Goal: Information Seeking & Learning: Learn about a topic

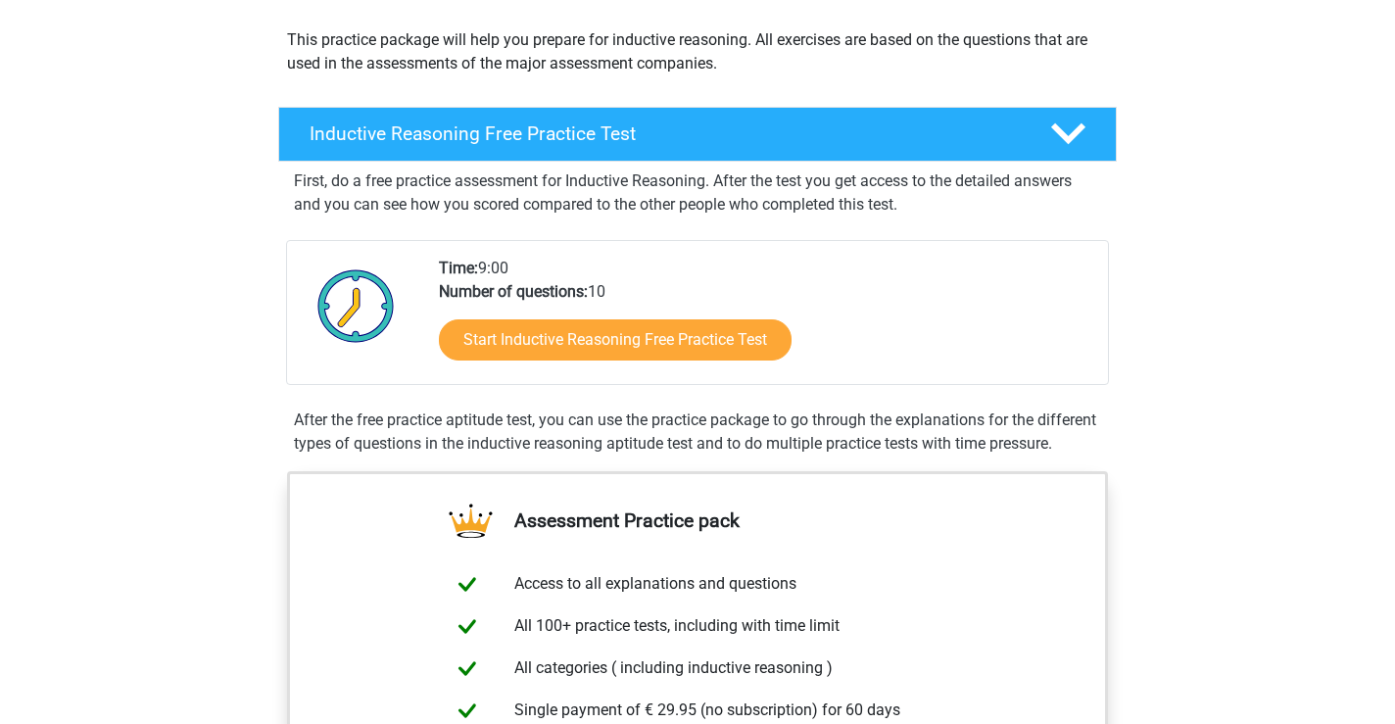
scroll to position [232, 0]
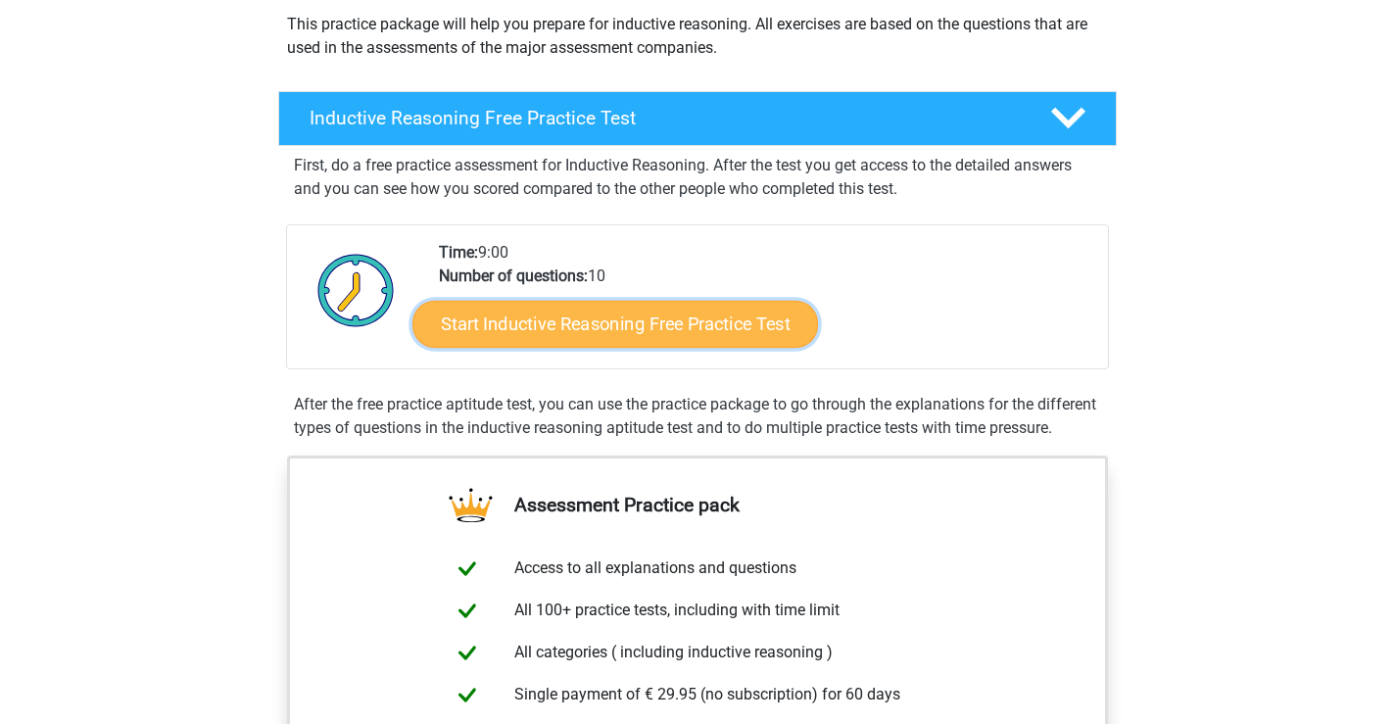
click at [544, 310] on link "Start Inductive Reasoning Free Practice Test" at bounding box center [615, 323] width 406 height 47
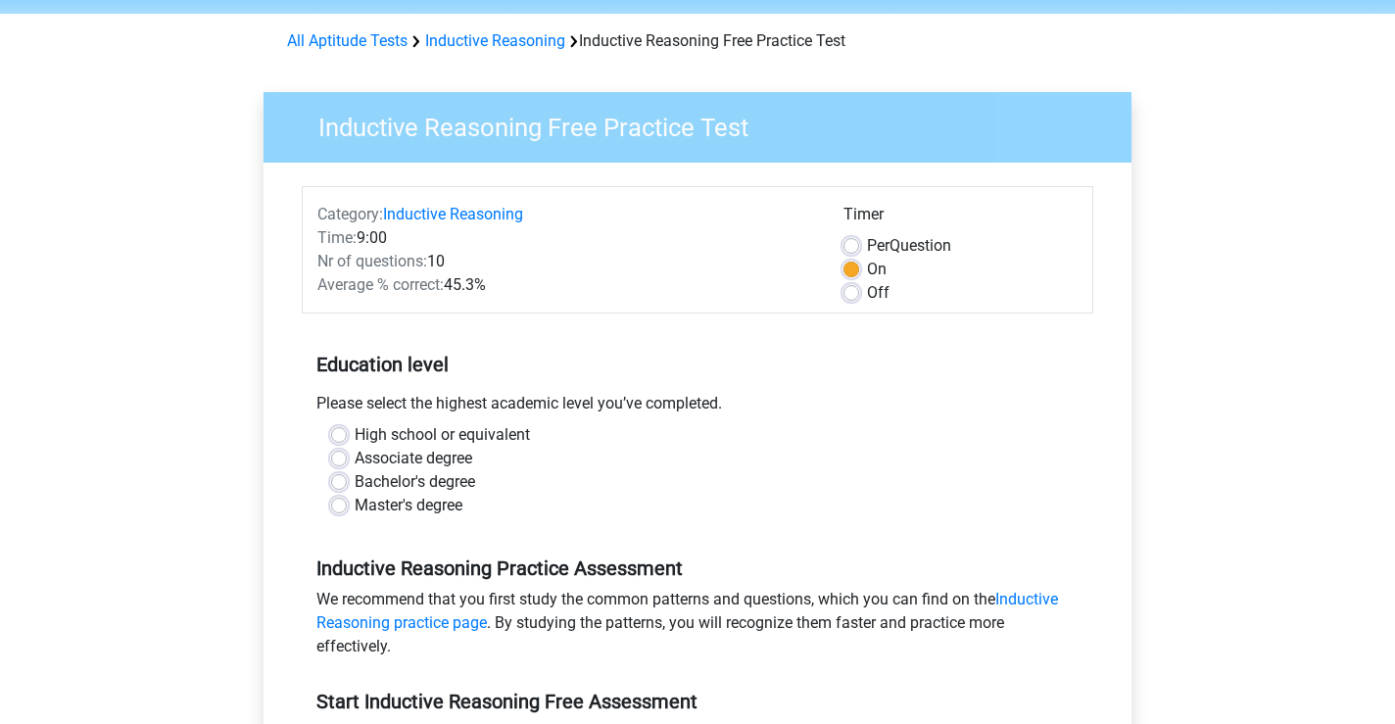
scroll to position [85, 0]
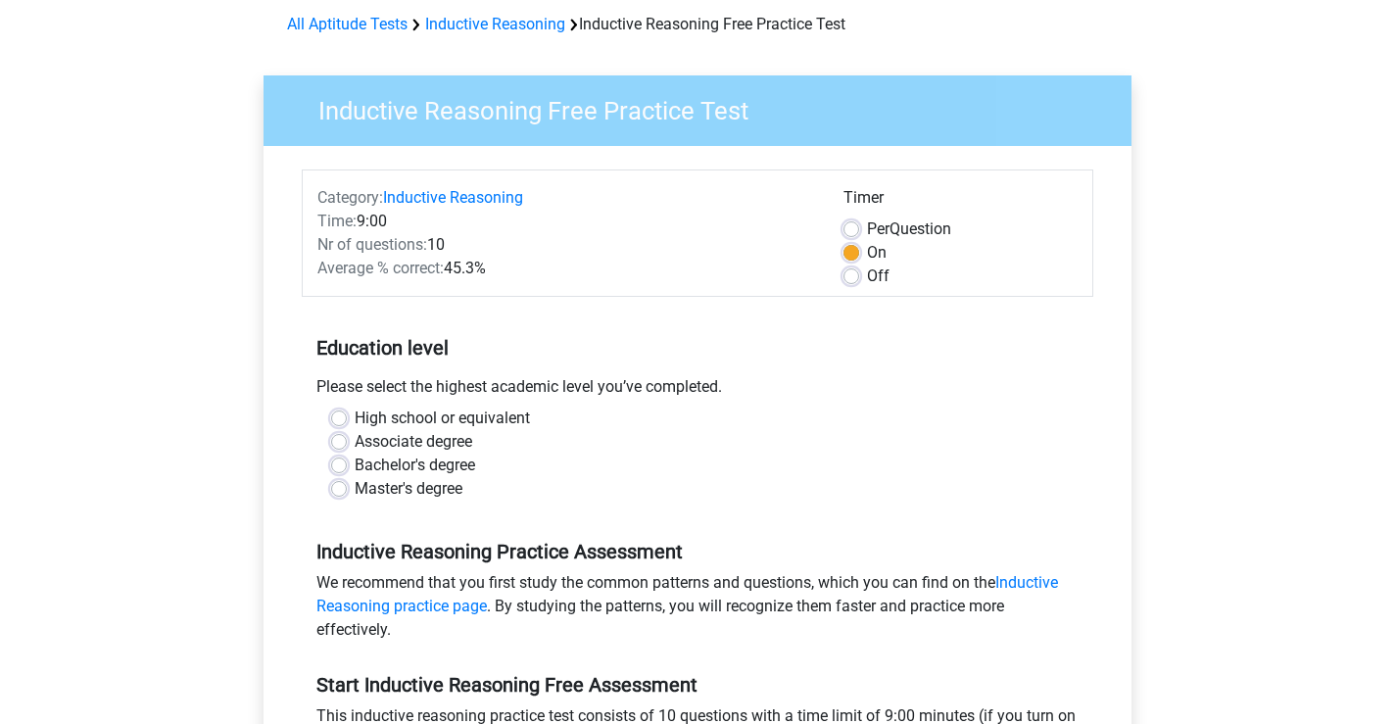
click at [453, 470] on label "Bachelor's degree" at bounding box center [415, 466] width 121 height 24
click at [347, 470] on input "Bachelor's degree" at bounding box center [339, 464] width 16 height 20
radio input "true"
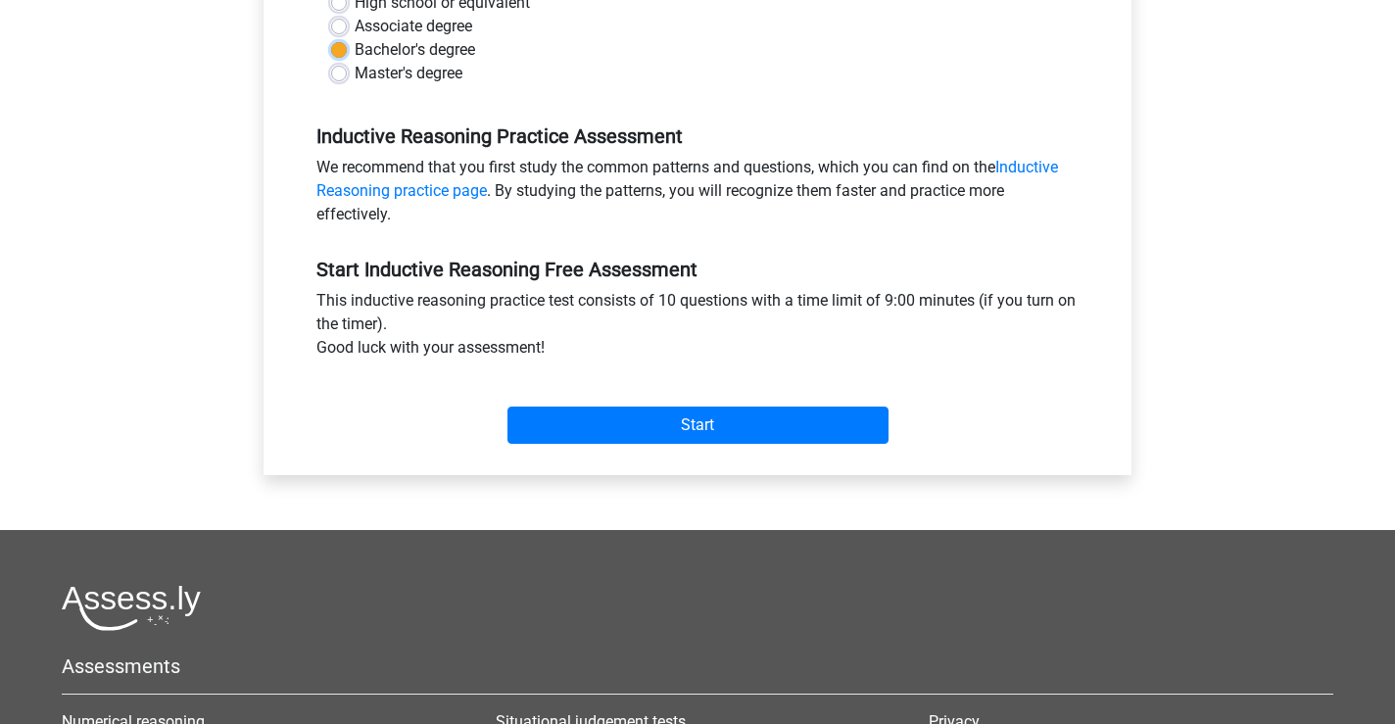
scroll to position [512, 0]
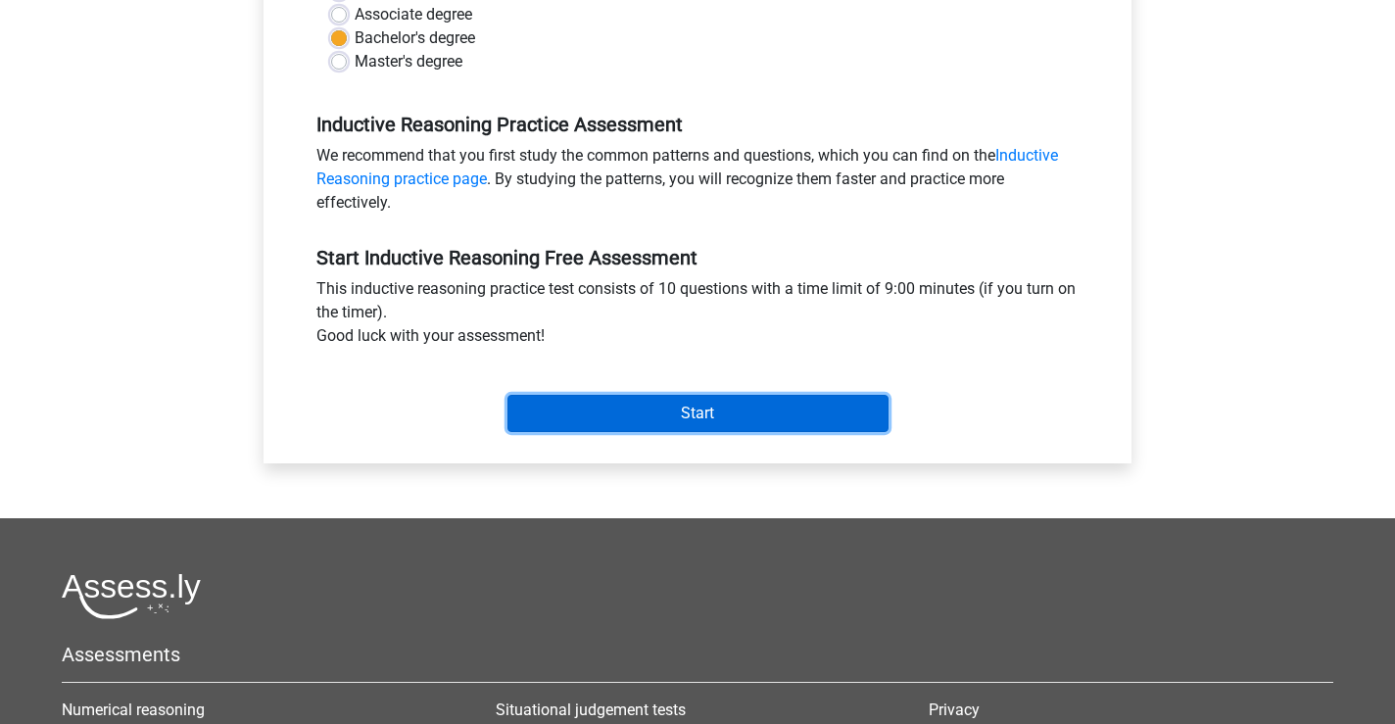
click at [589, 415] on input "Start" at bounding box center [697, 413] width 381 height 37
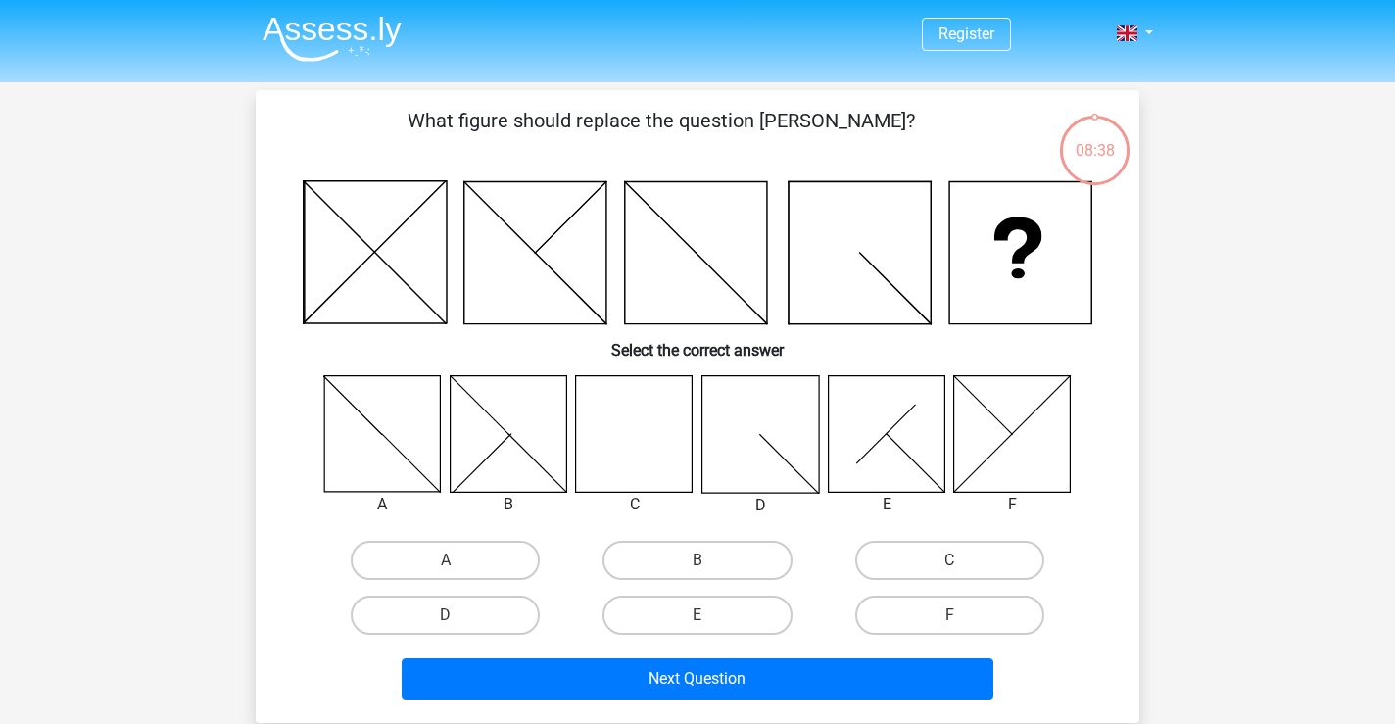
click at [623, 418] on icon at bounding box center [634, 433] width 117 height 117
click at [935, 565] on label "C" at bounding box center [949, 560] width 189 height 39
click at [949, 565] on input "C" at bounding box center [955, 566] width 13 height 13
radio input "true"
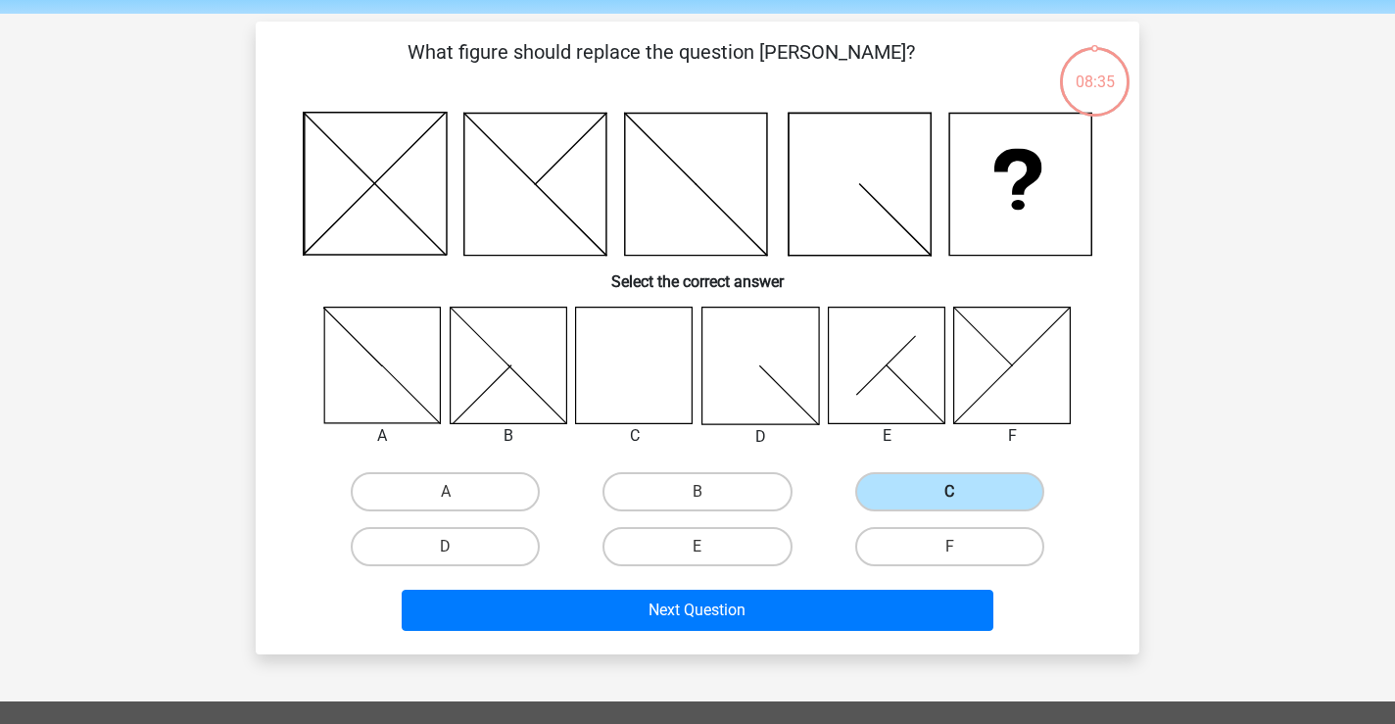
scroll to position [73, 0]
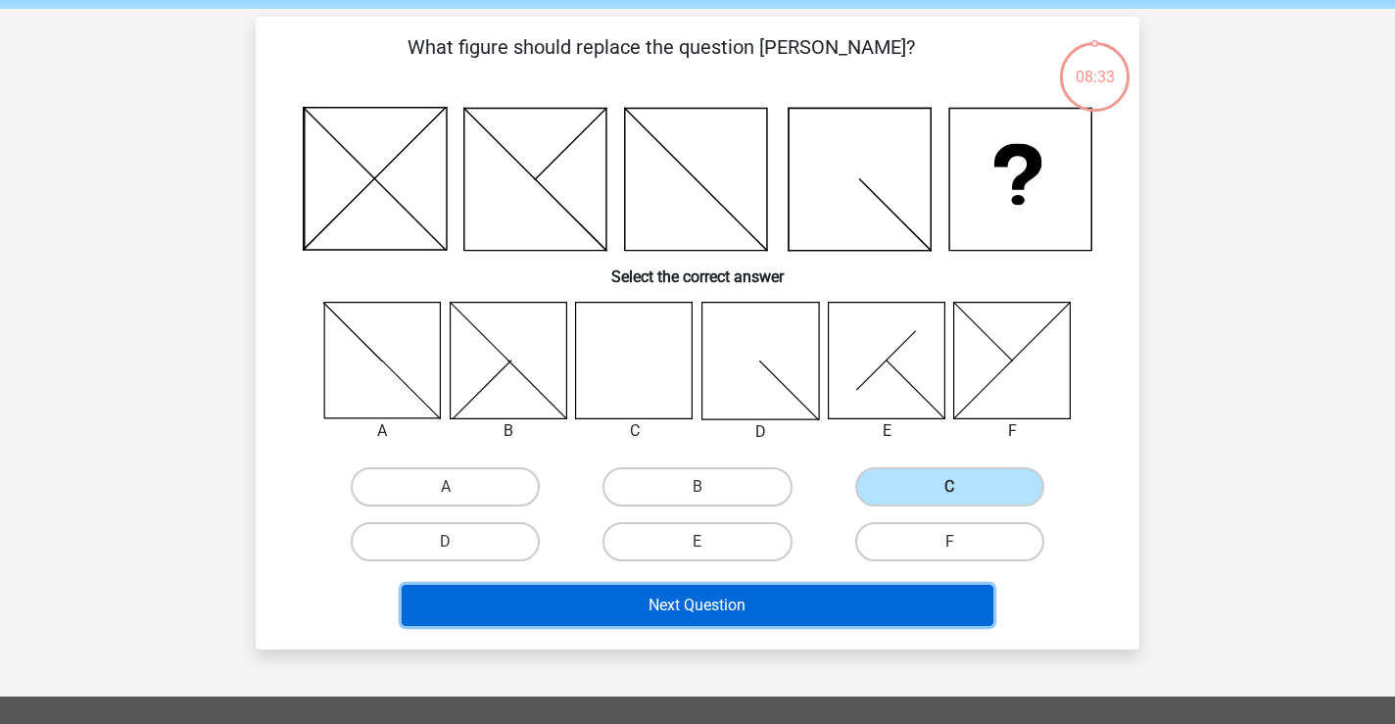
click at [810, 606] on button "Next Question" at bounding box center [698, 605] width 593 height 41
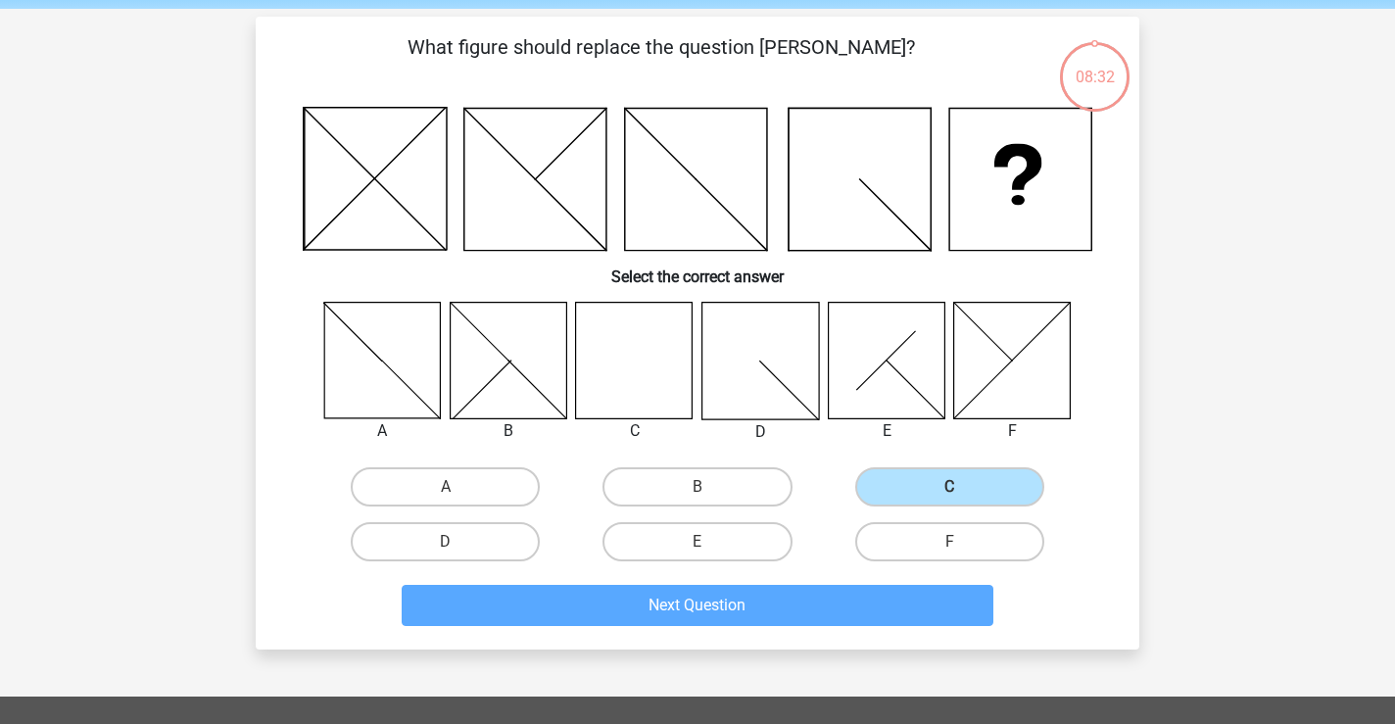
scroll to position [90, 0]
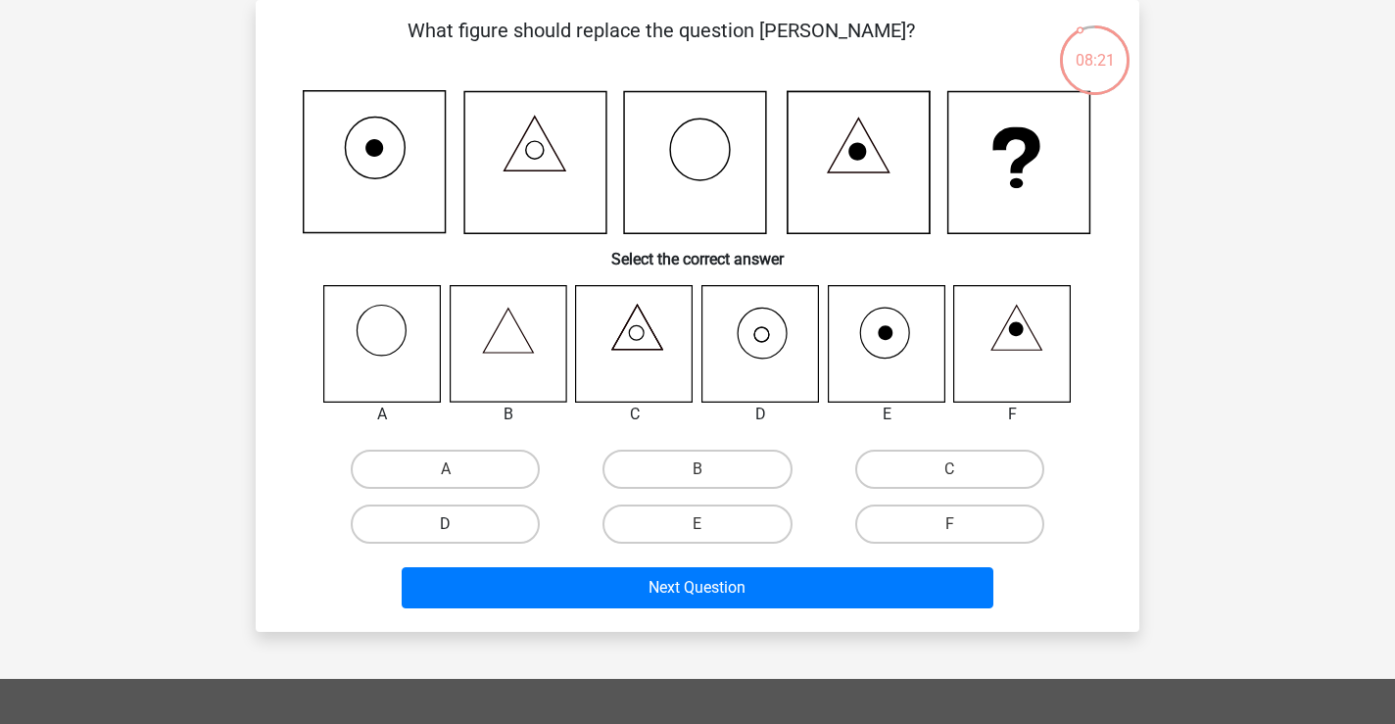
click at [495, 518] on label "D" at bounding box center [445, 524] width 189 height 39
click at [458, 524] on input "D" at bounding box center [452, 530] width 13 height 13
radio input "true"
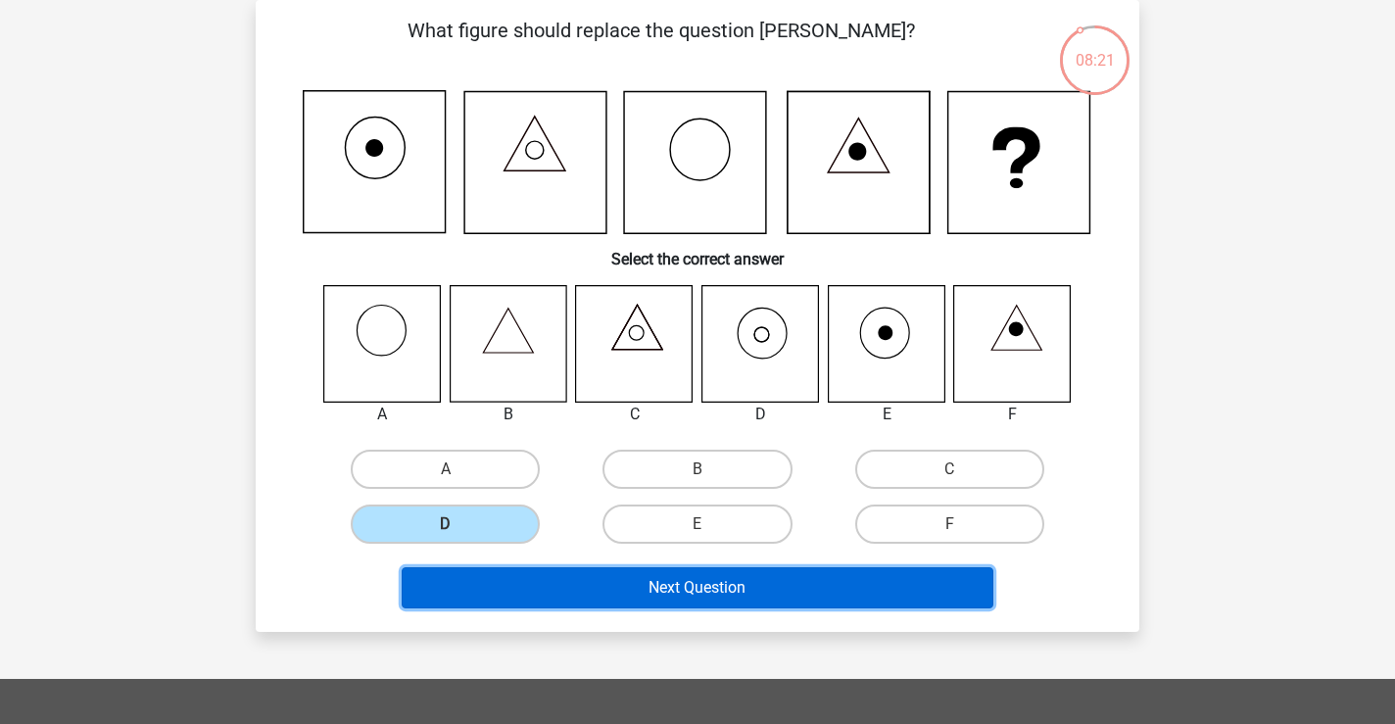
click at [587, 592] on button "Next Question" at bounding box center [698, 587] width 593 height 41
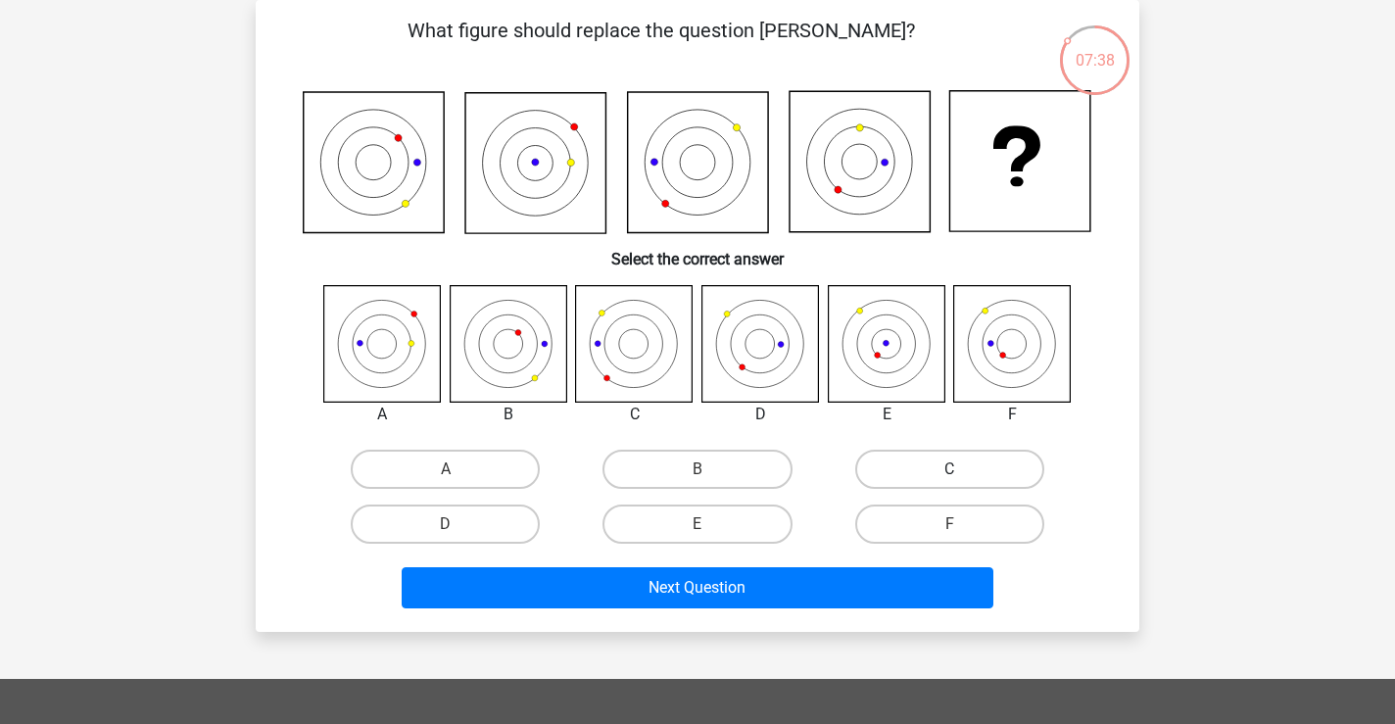
click at [913, 464] on label "C" at bounding box center [949, 469] width 189 height 39
click at [949, 469] on input "C" at bounding box center [955, 475] width 13 height 13
radio input "true"
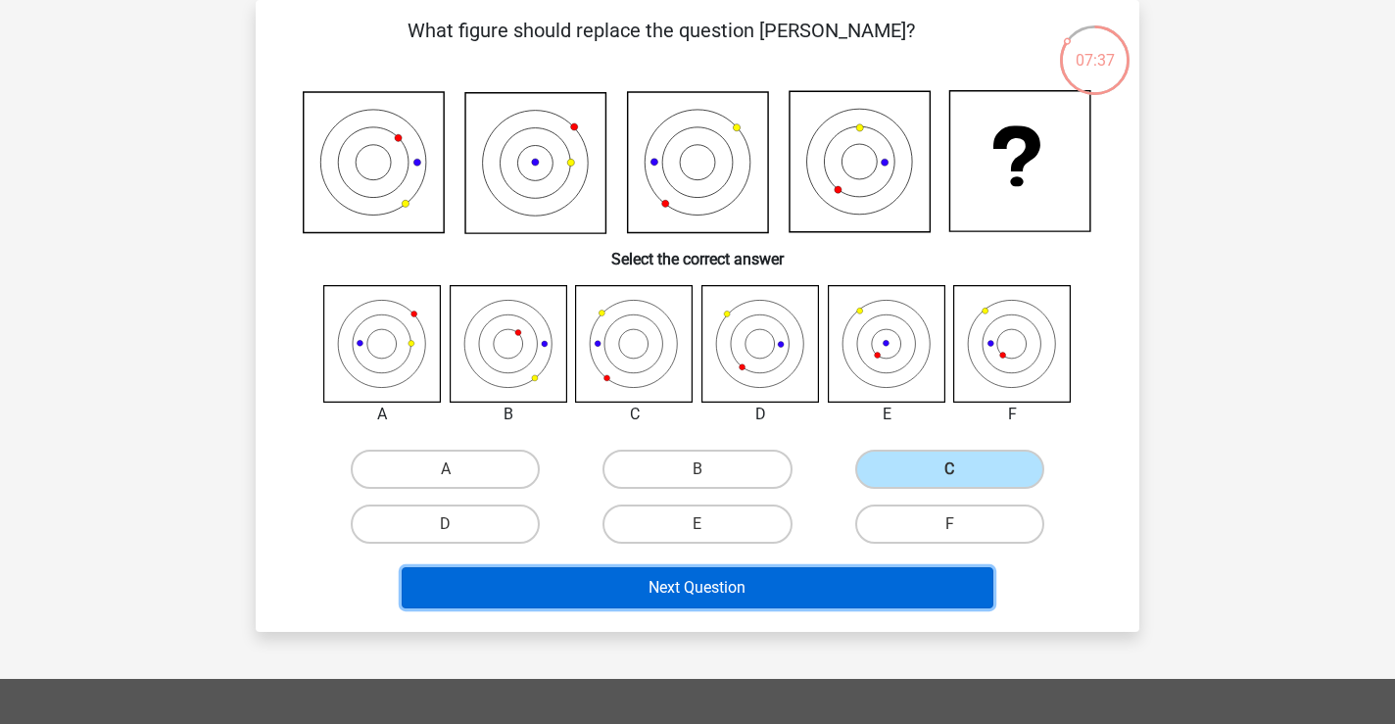
click at [747, 592] on button "Next Question" at bounding box center [698, 587] width 593 height 41
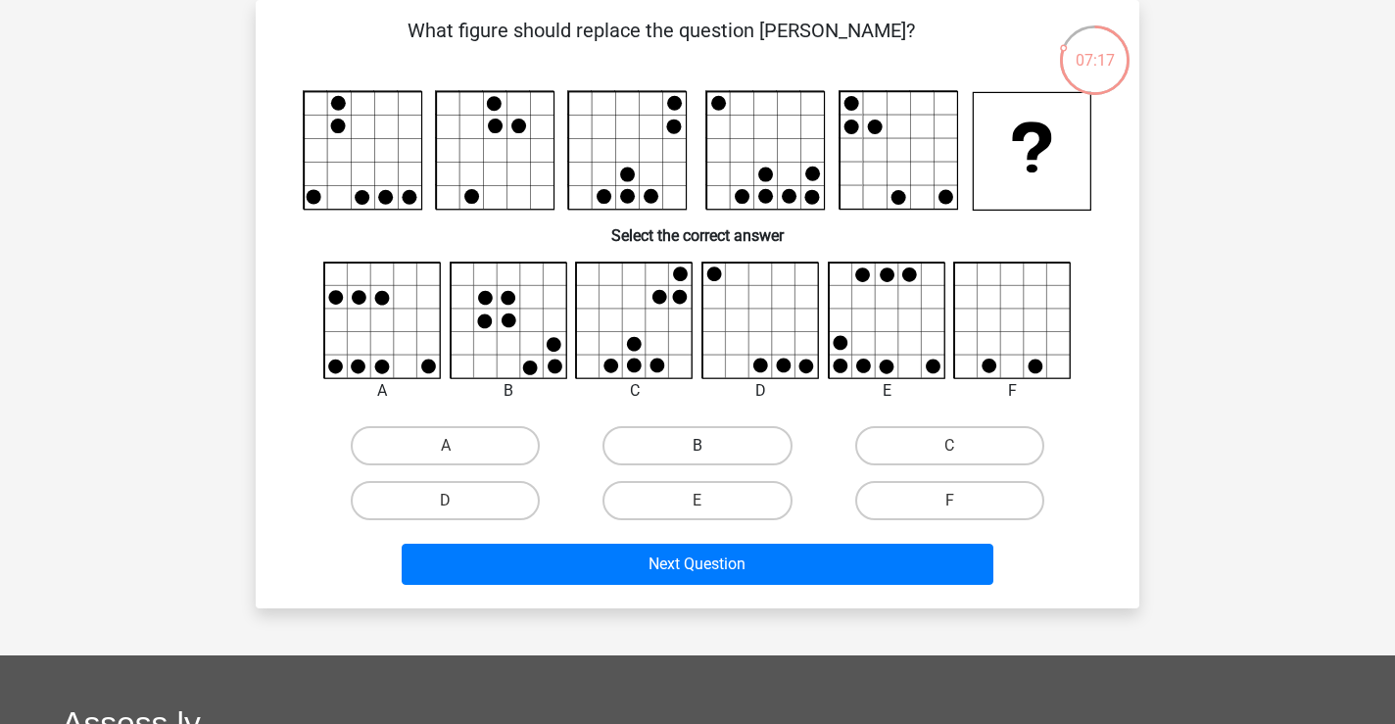
click at [689, 458] on label "B" at bounding box center [697, 445] width 189 height 39
click at [698, 458] on input "B" at bounding box center [704, 452] width 13 height 13
radio input "true"
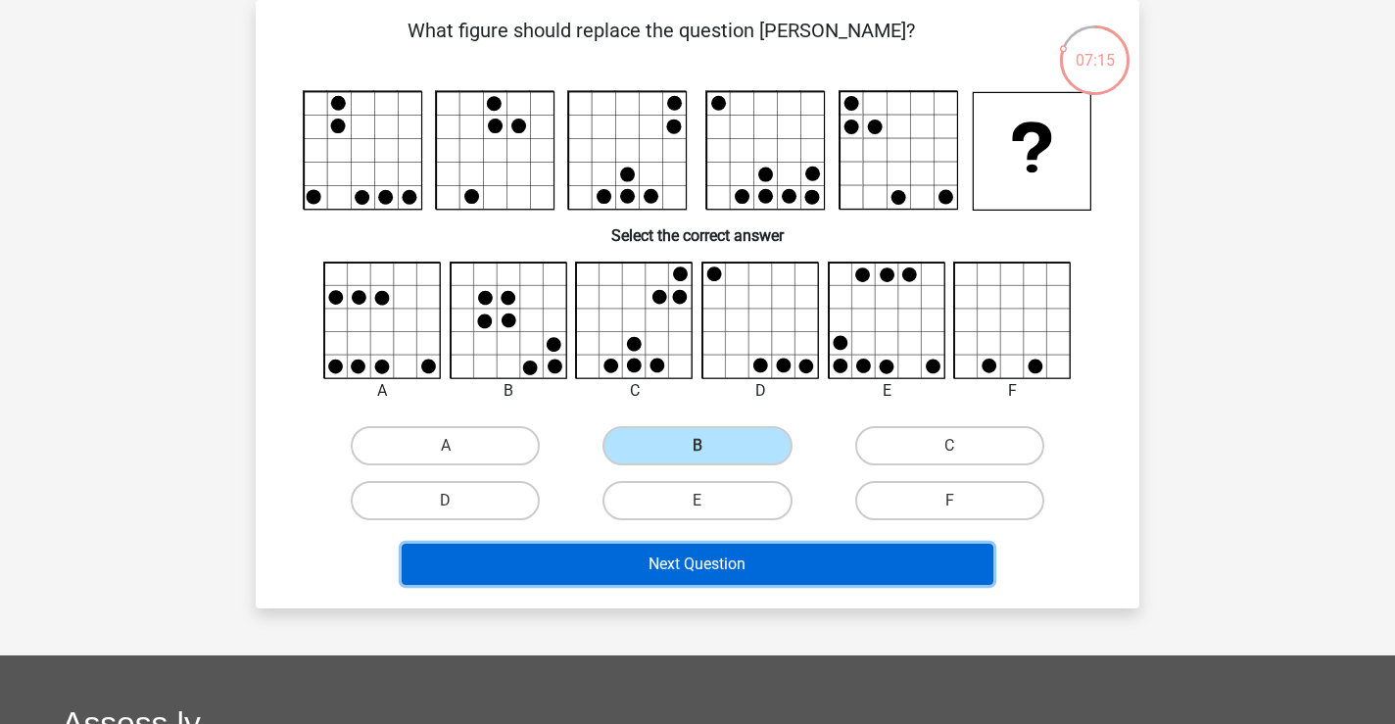
click at [884, 561] on button "Next Question" at bounding box center [698, 564] width 593 height 41
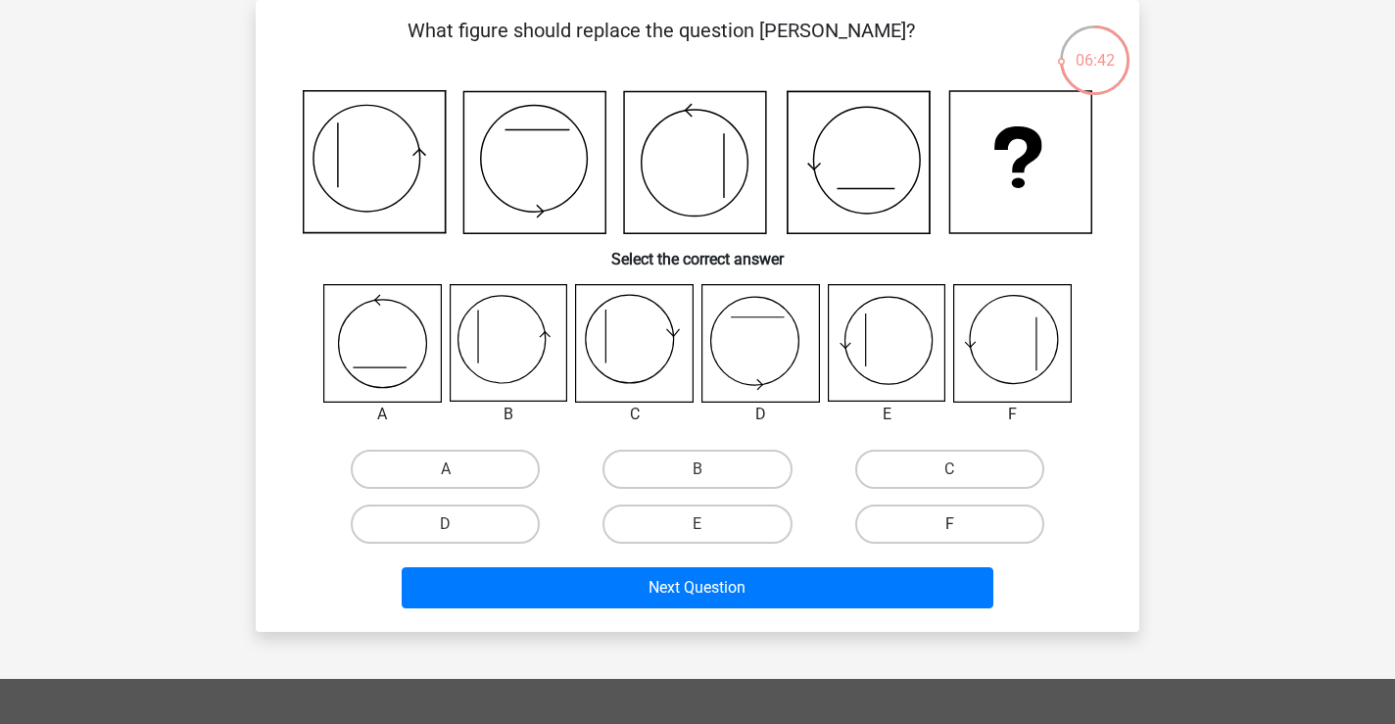
click at [943, 515] on label "F" at bounding box center [949, 524] width 189 height 39
click at [949, 524] on input "F" at bounding box center [955, 530] width 13 height 13
radio input "true"
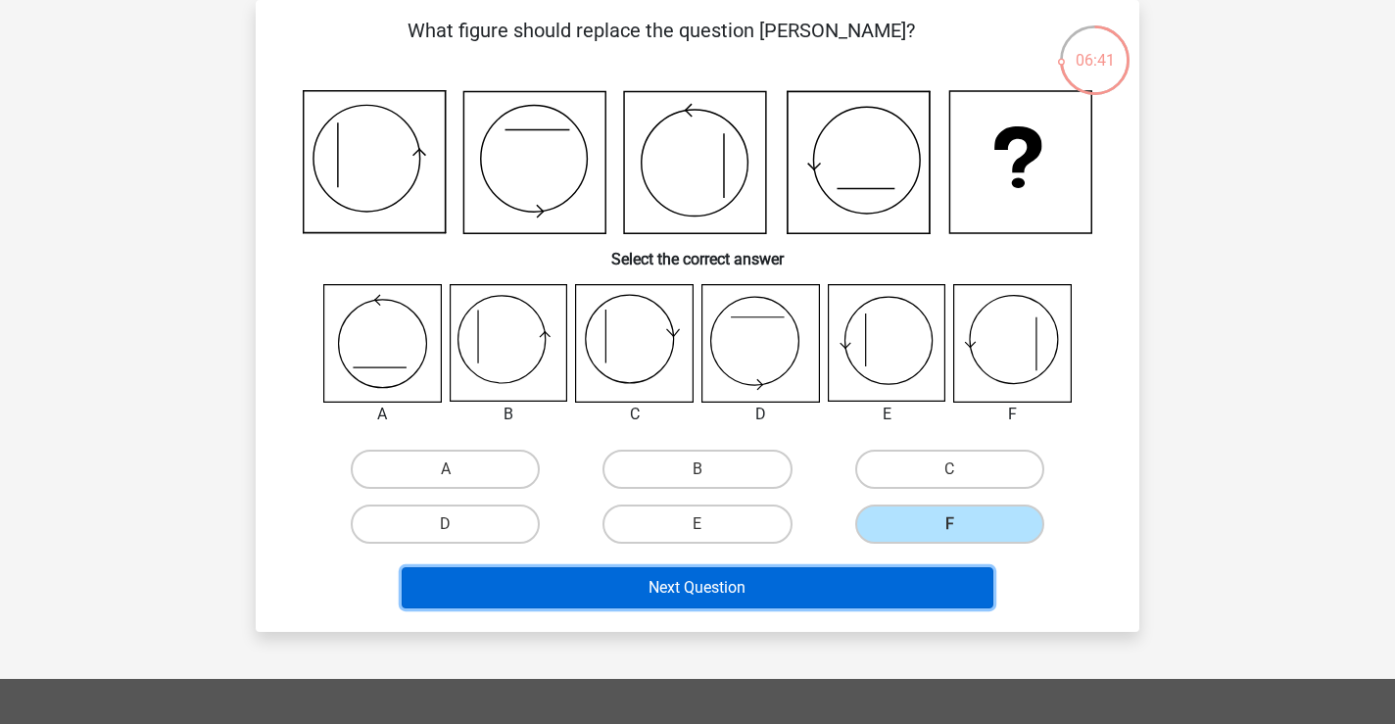
click at [919, 575] on button "Next Question" at bounding box center [698, 587] width 593 height 41
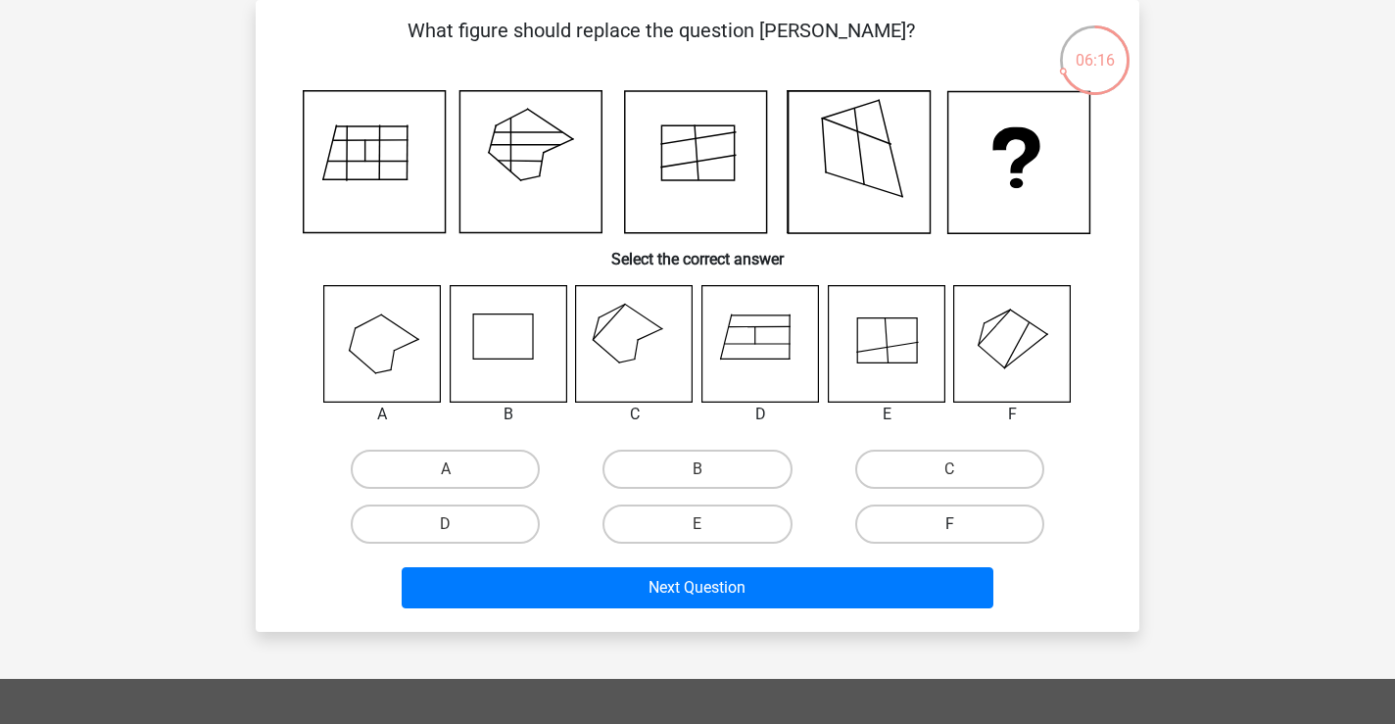
click at [904, 528] on label "F" at bounding box center [949, 524] width 189 height 39
click at [949, 528] on input "F" at bounding box center [955, 530] width 13 height 13
radio input "true"
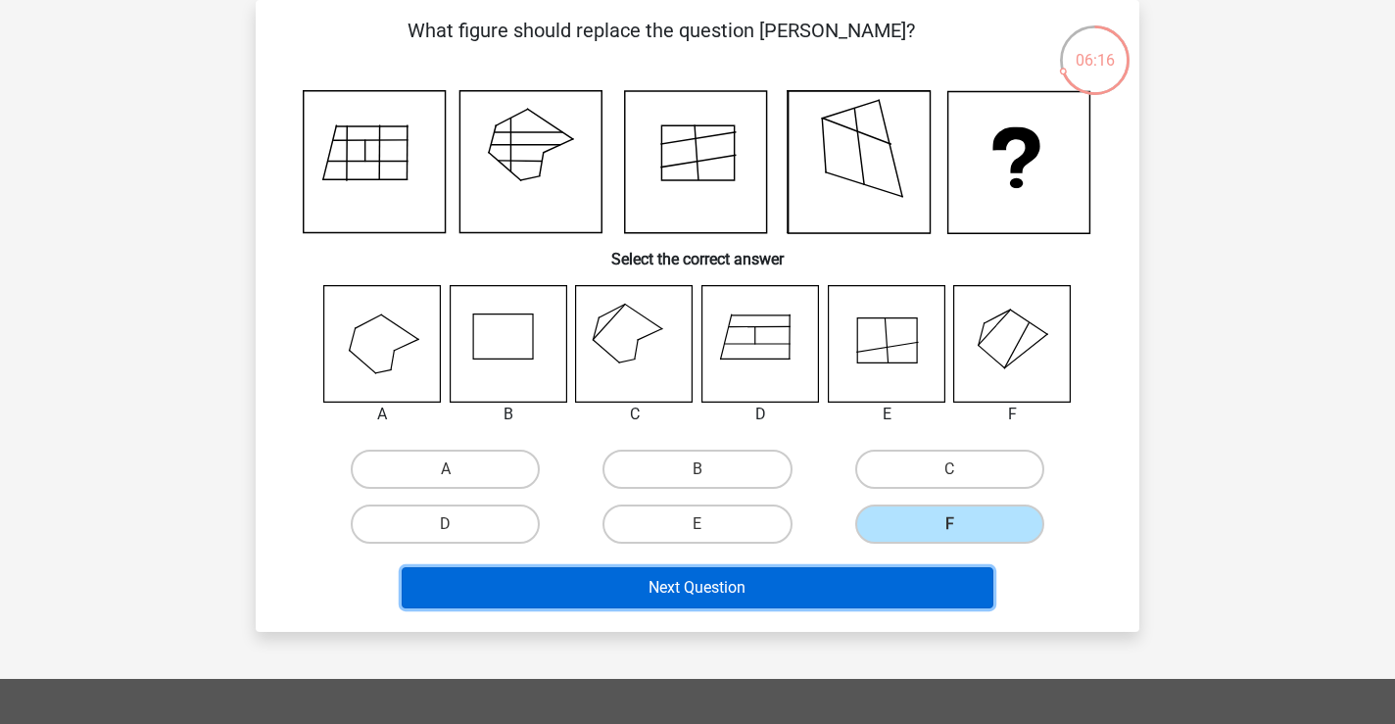
click at [881, 582] on button "Next Question" at bounding box center [698, 587] width 593 height 41
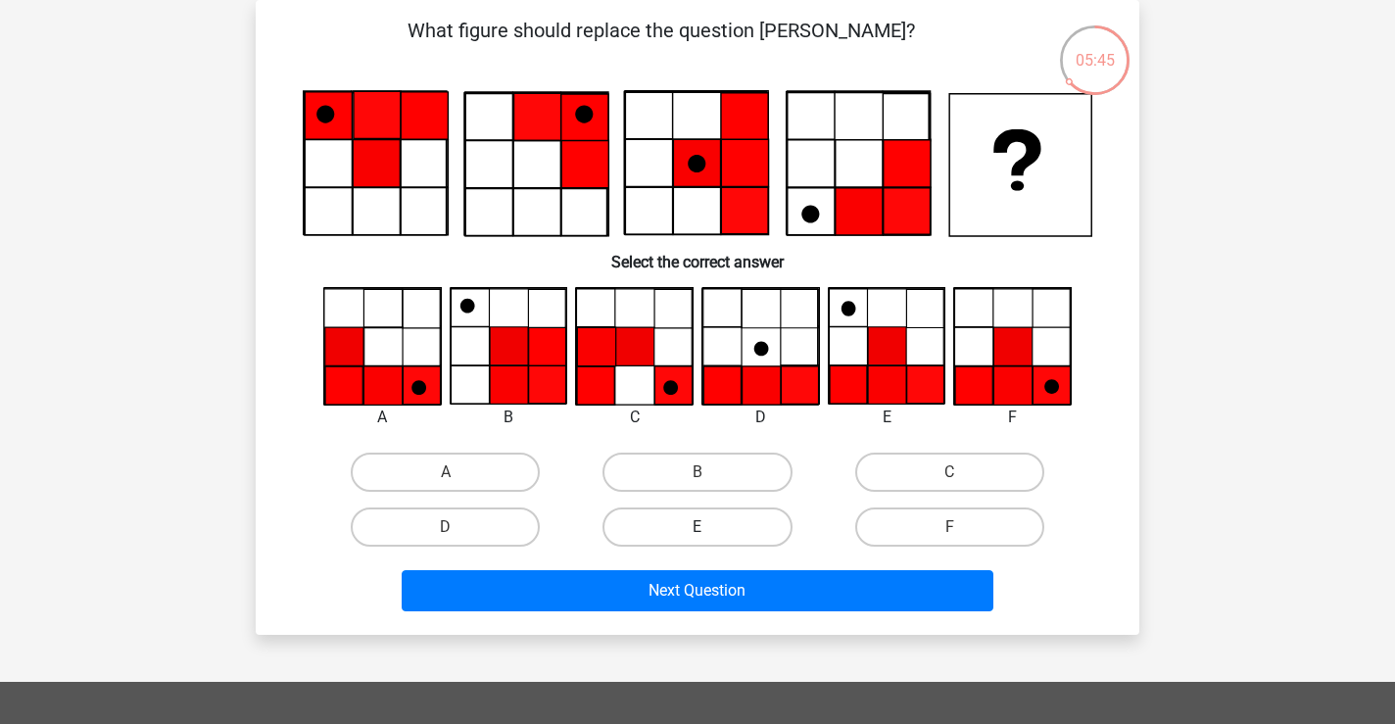
click at [688, 521] on label "E" at bounding box center [697, 526] width 189 height 39
click at [698, 527] on input "E" at bounding box center [704, 533] width 13 height 13
radio input "true"
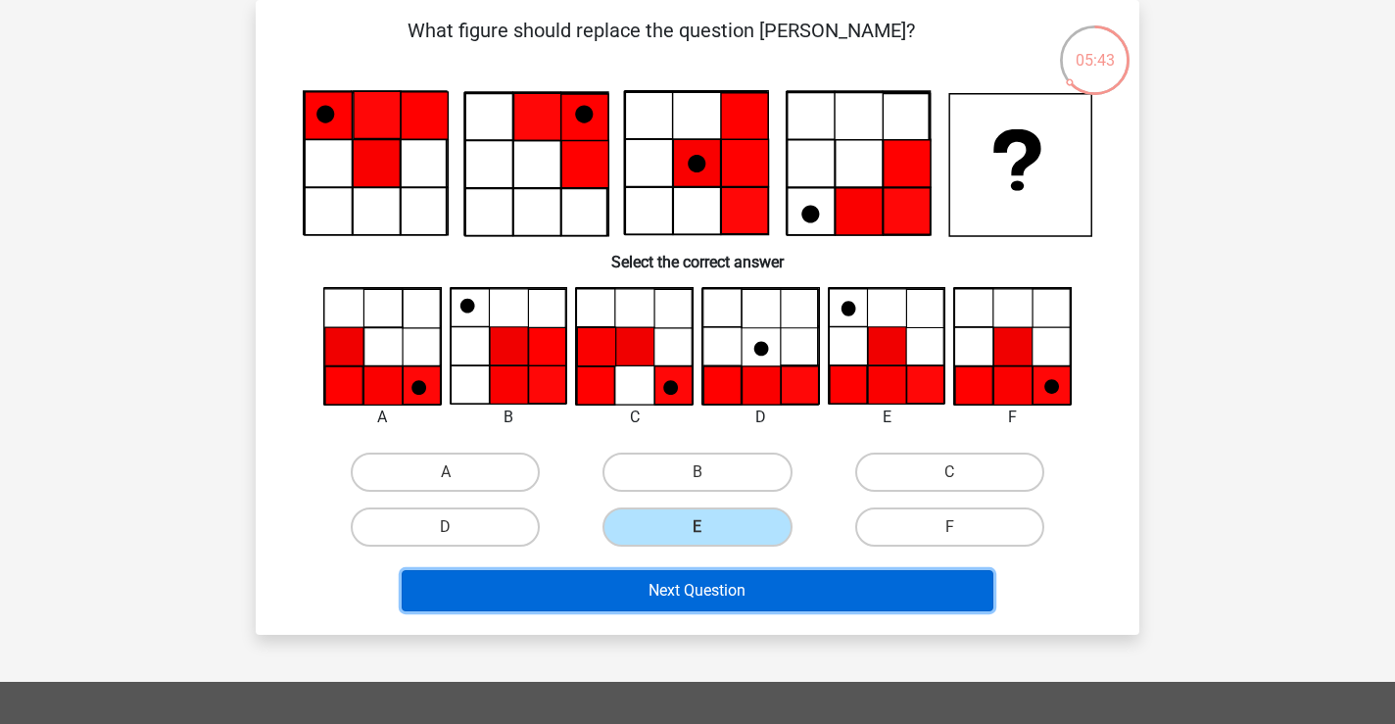
click at [825, 597] on button "Next Question" at bounding box center [698, 590] width 593 height 41
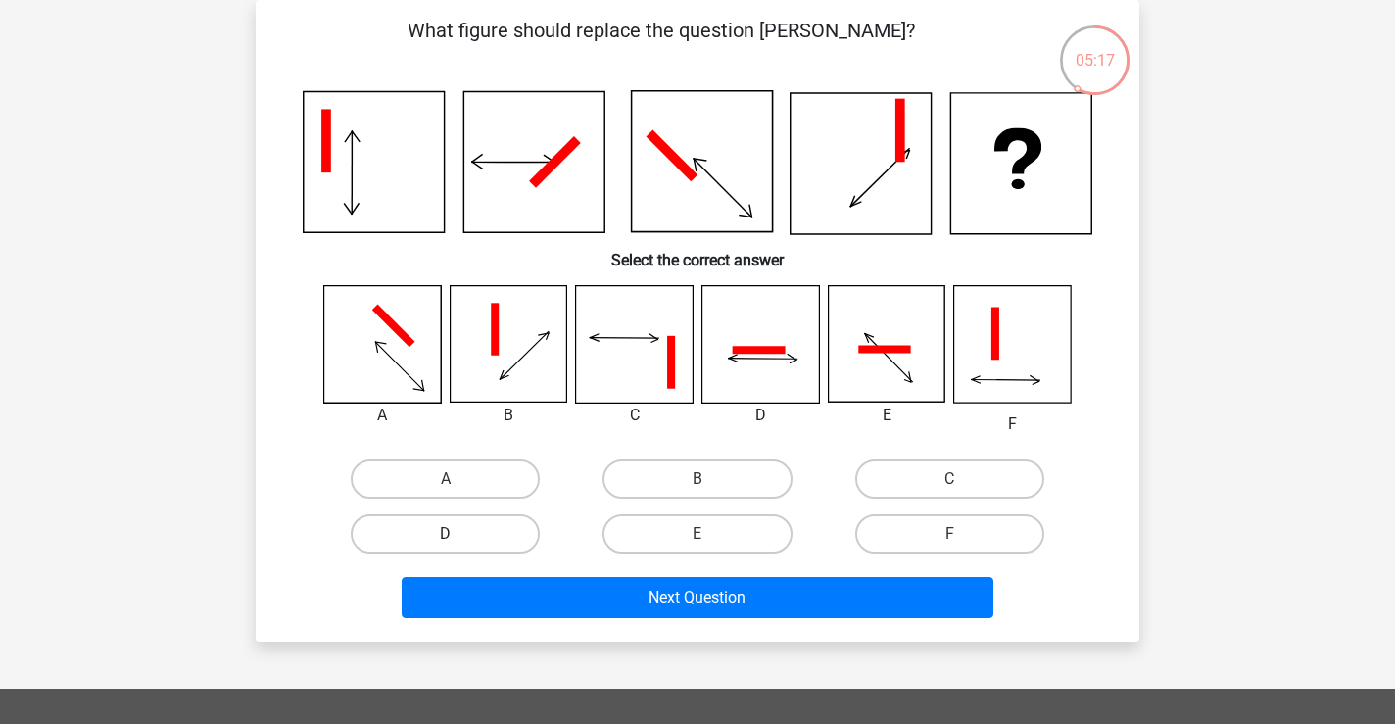
click at [467, 523] on label "D" at bounding box center [445, 533] width 189 height 39
click at [458, 534] on input "D" at bounding box center [452, 540] width 13 height 13
radio input "true"
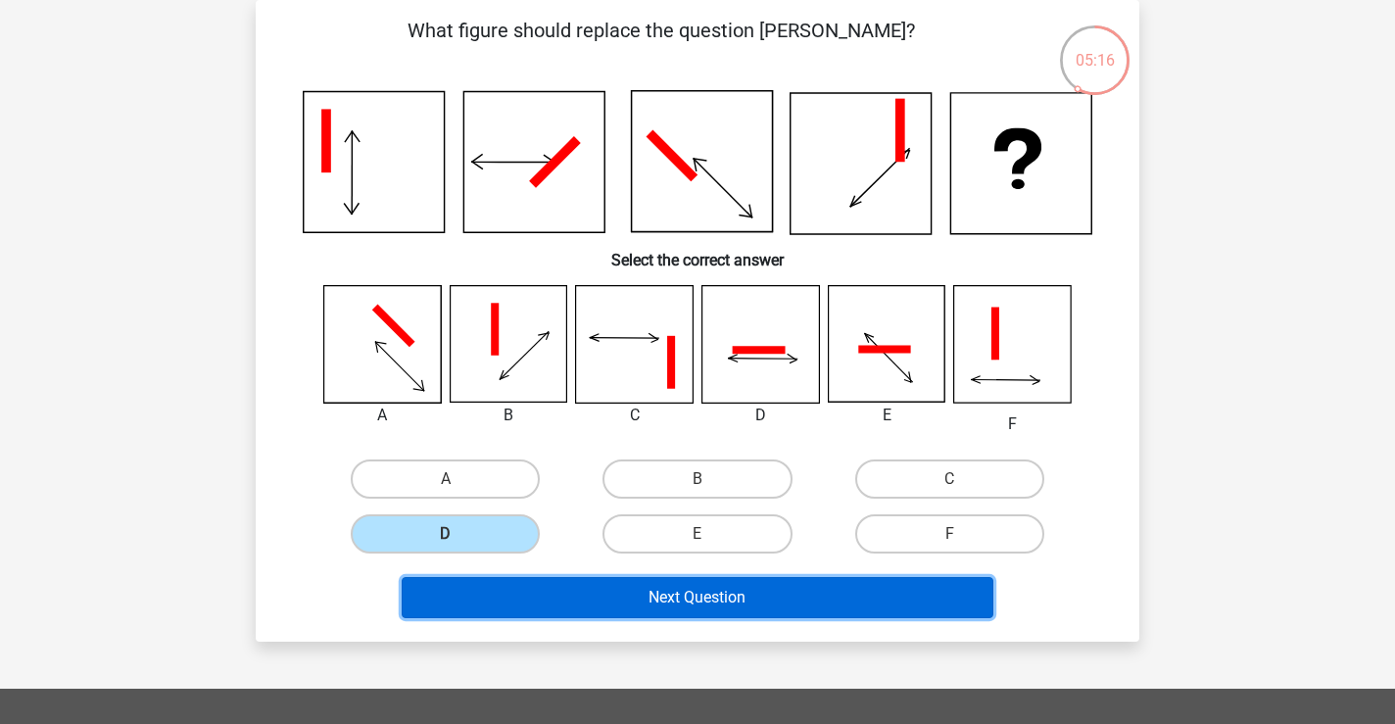
click at [528, 598] on button "Next Question" at bounding box center [698, 597] width 593 height 41
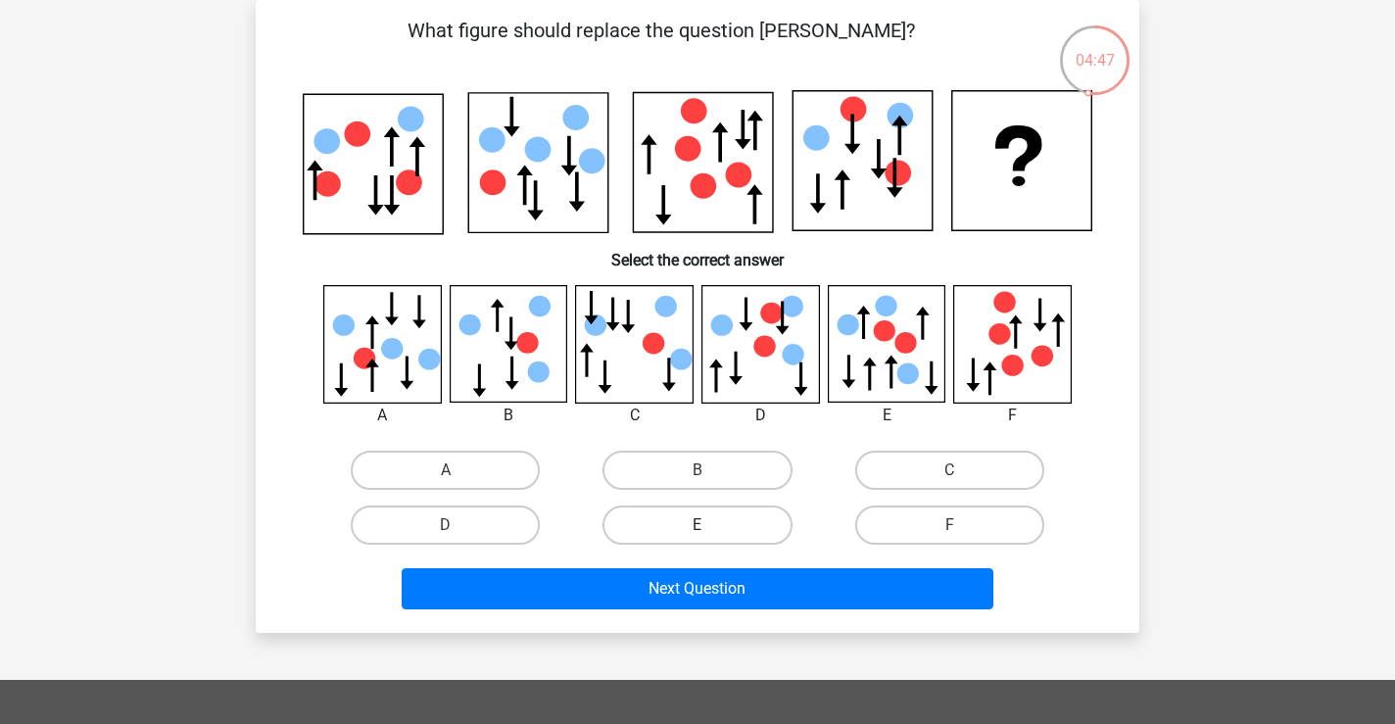
click at [698, 520] on label "E" at bounding box center [697, 525] width 189 height 39
click at [698, 525] on input "E" at bounding box center [704, 531] width 13 height 13
radio input "true"
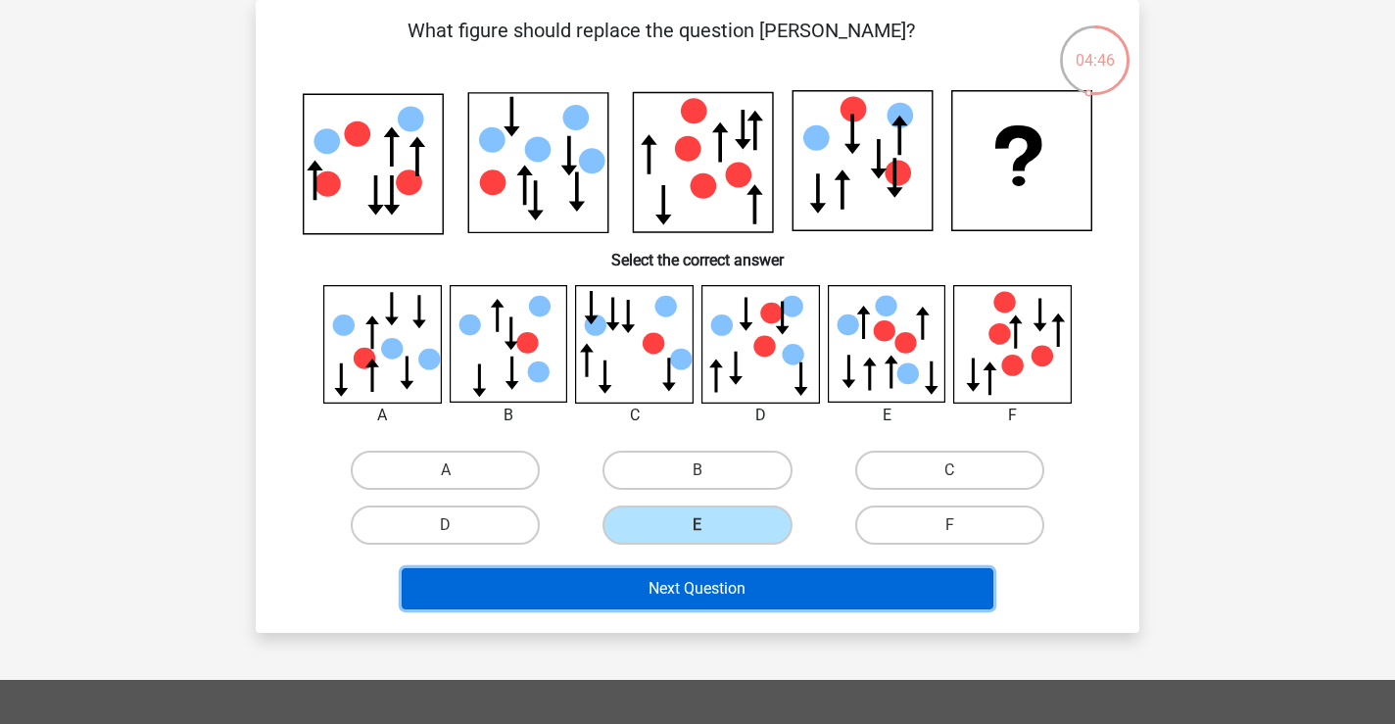
click at [778, 595] on button "Next Question" at bounding box center [698, 588] width 593 height 41
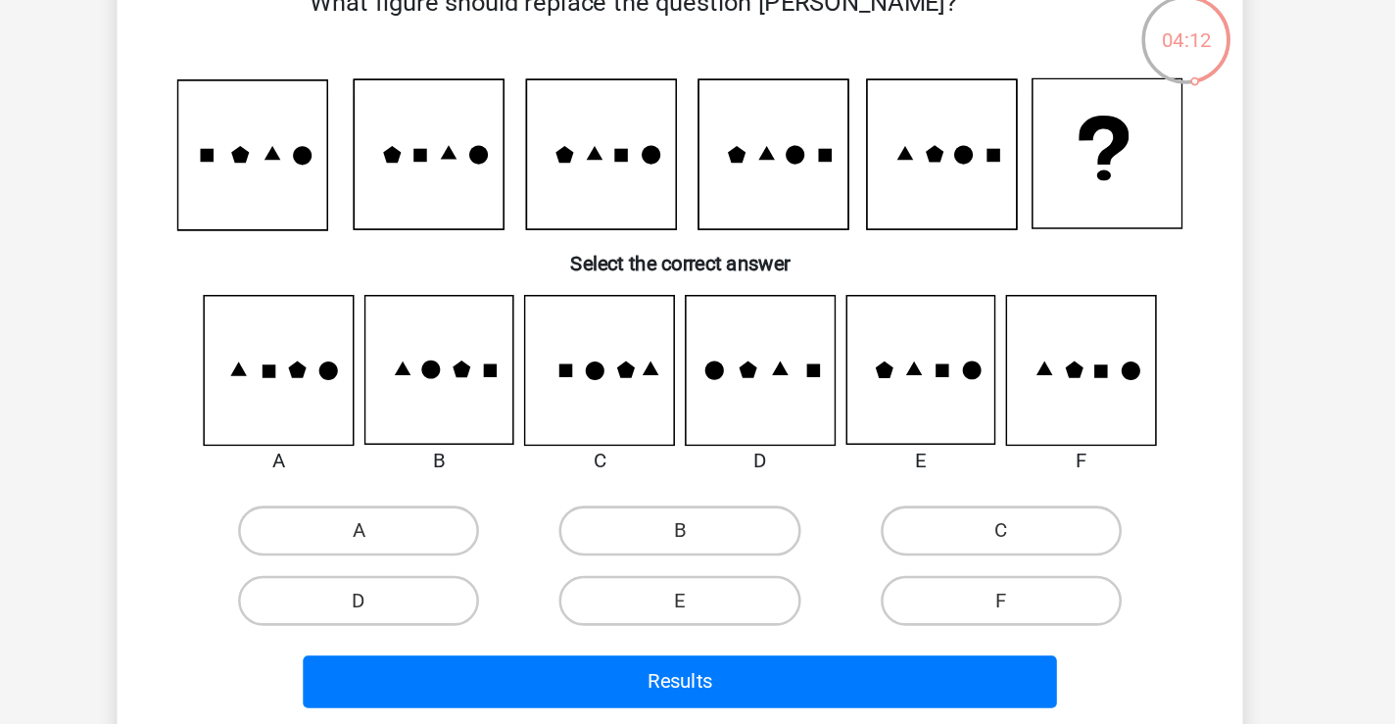
click at [1056, 347] on icon at bounding box center [1012, 320] width 117 height 117
click at [1004, 336] on icon at bounding box center [1012, 320] width 117 height 117
click at [948, 438] on label "C" at bounding box center [949, 445] width 189 height 39
click at [949, 446] on input "C" at bounding box center [955, 452] width 13 height 13
radio input "true"
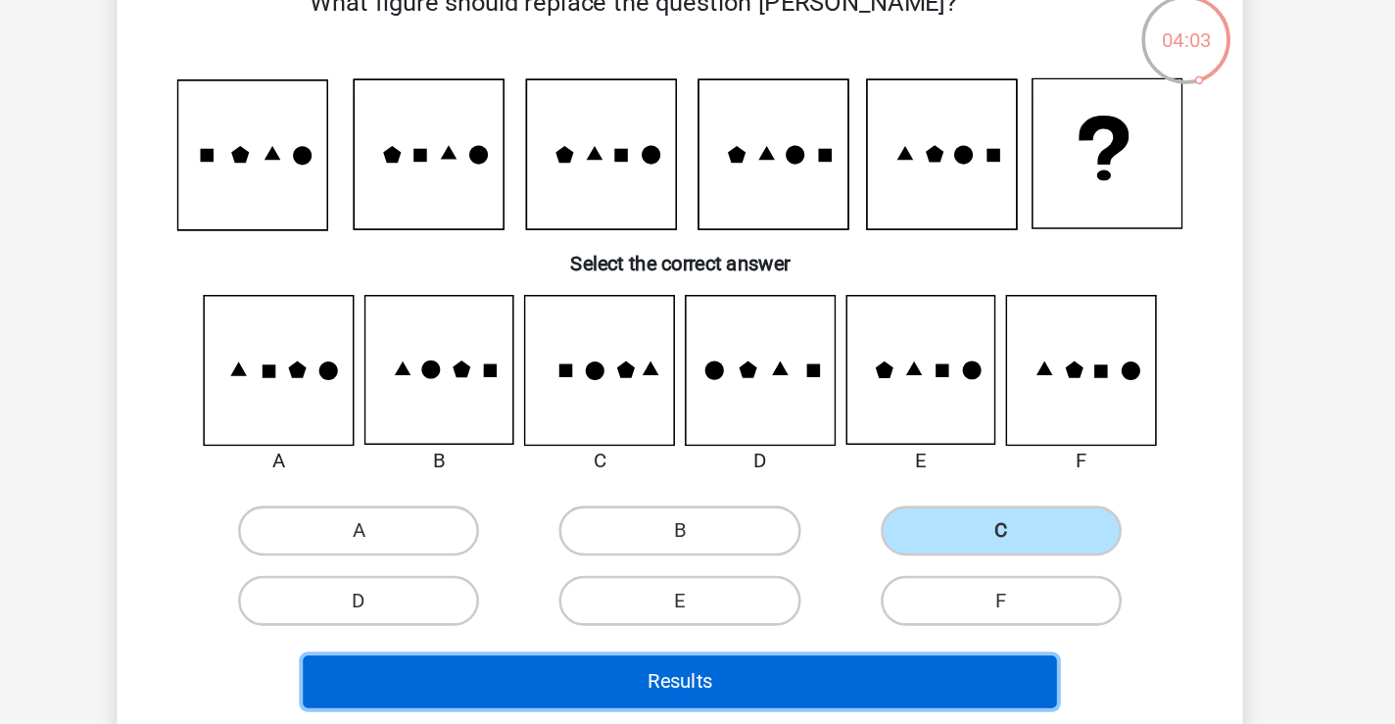
click at [685, 577] on button "Results" at bounding box center [698, 564] width 593 height 41
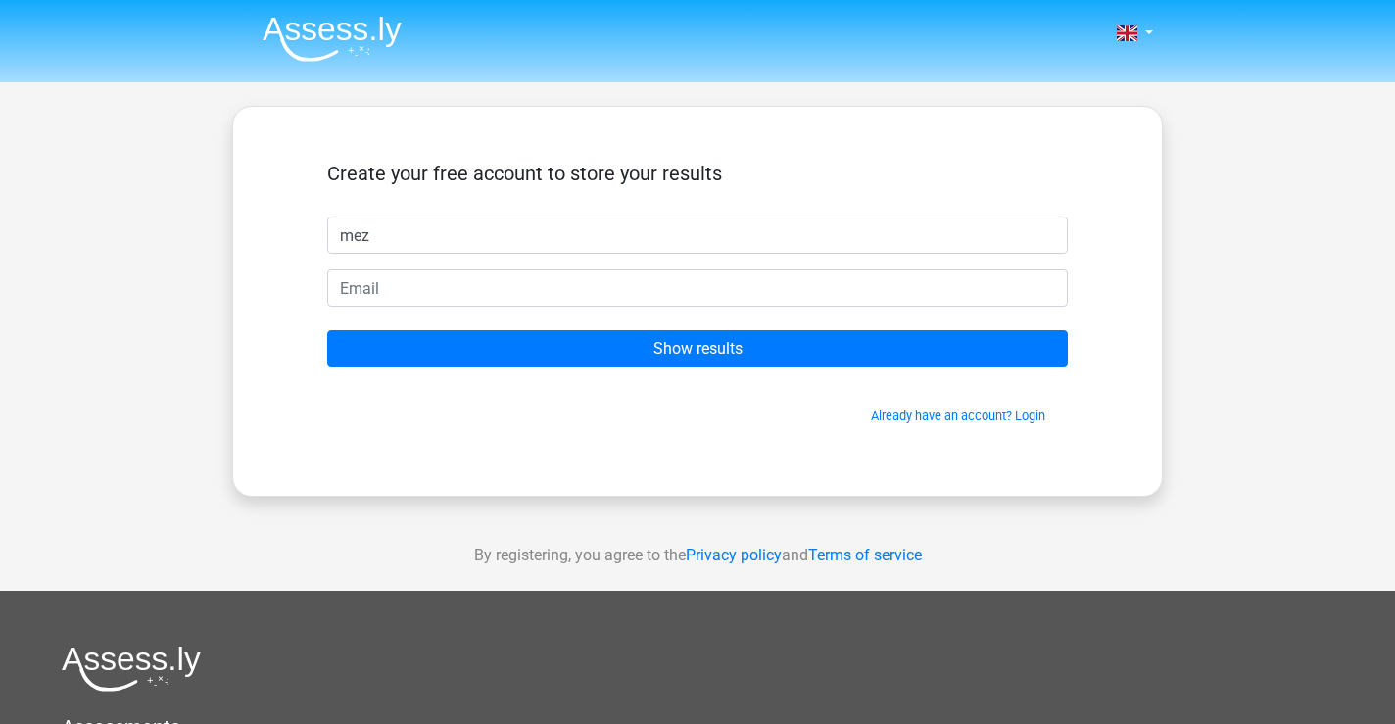
type input "mez"
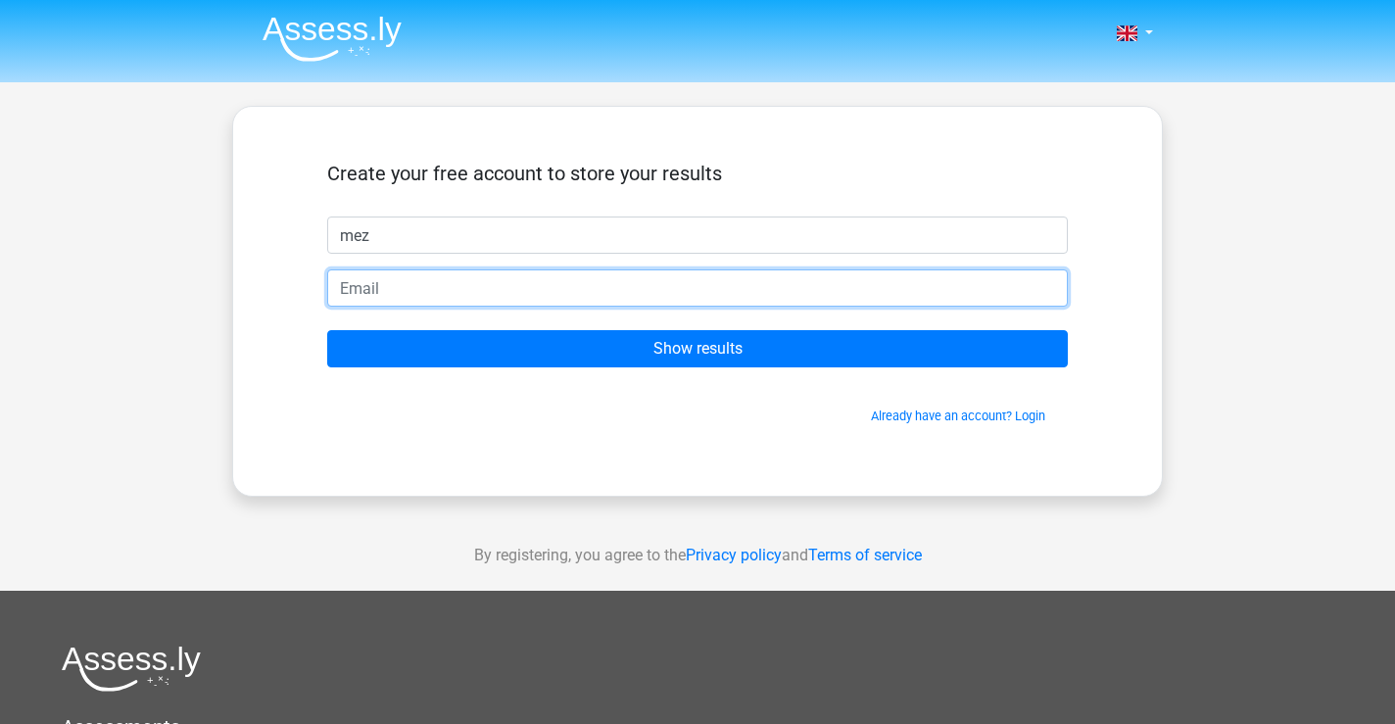
click at [415, 283] on input "email" at bounding box center [697, 287] width 741 height 37
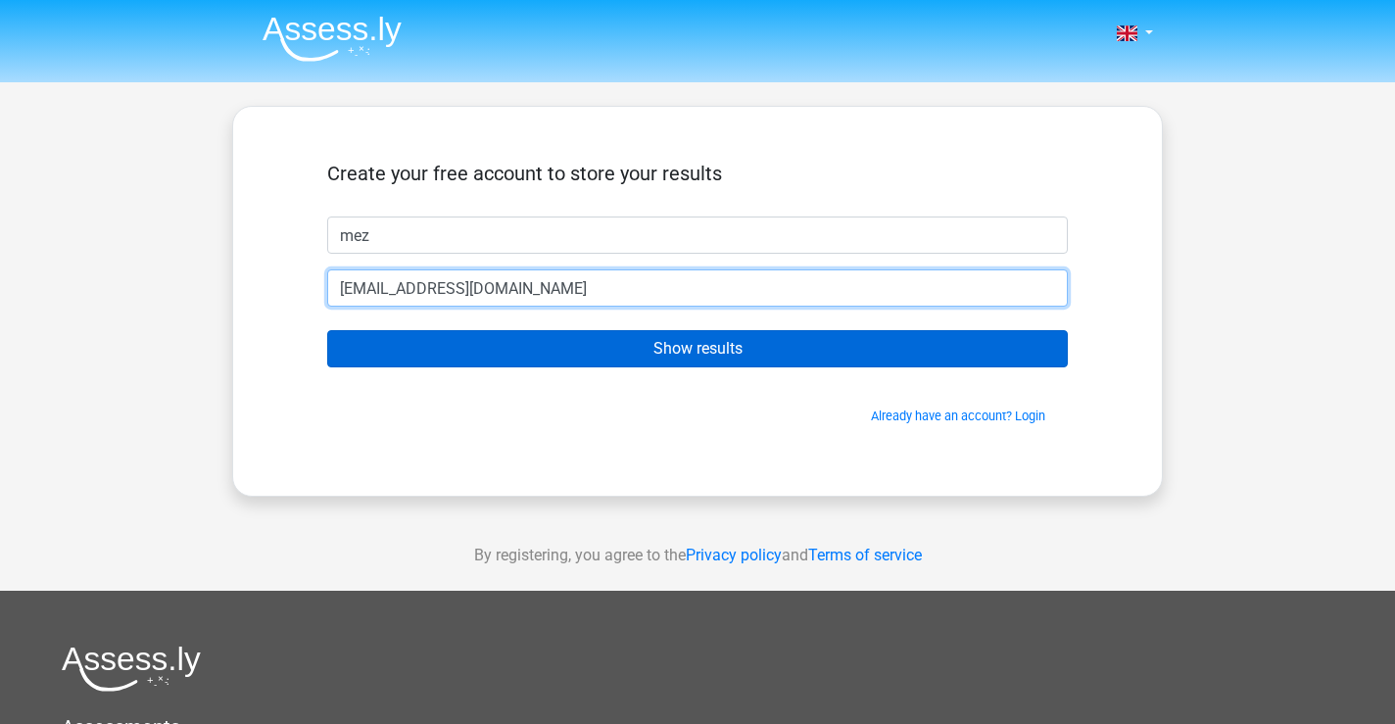
type input "mahnazamajeed@gmail.com"
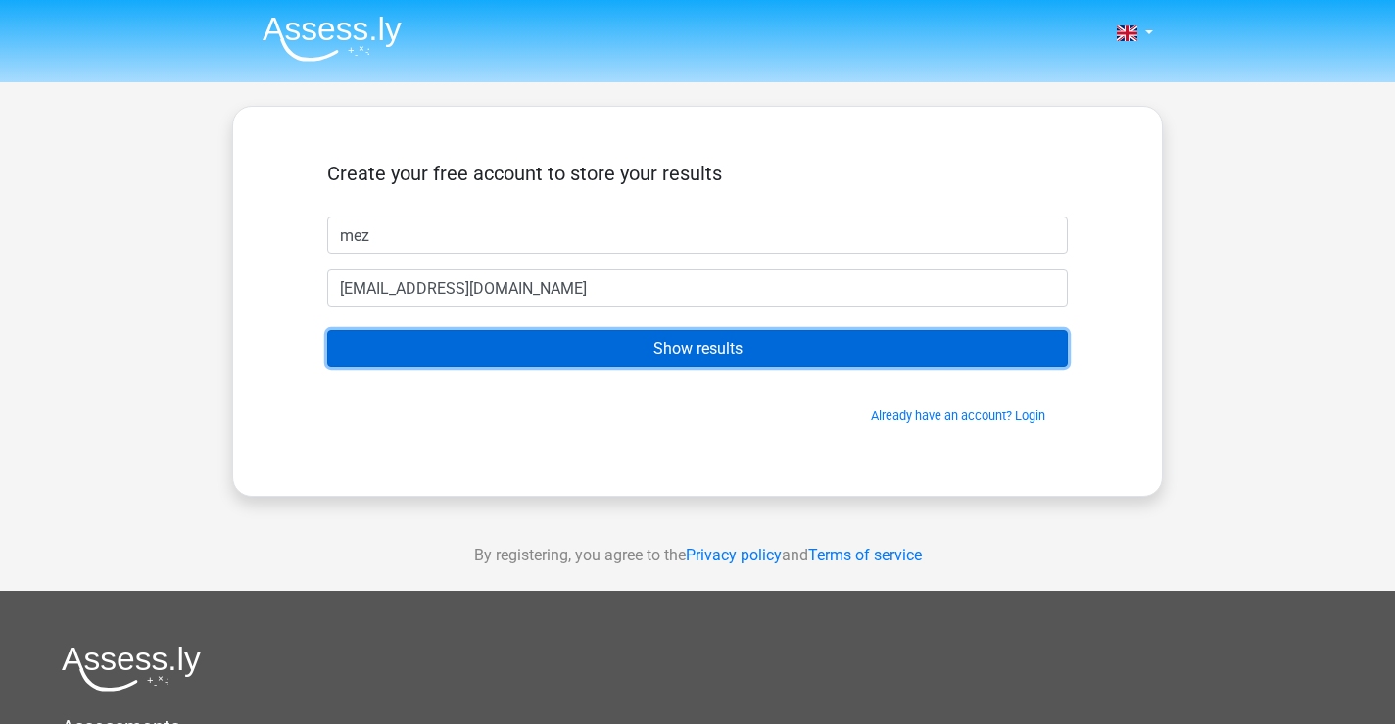
click at [612, 343] on input "Show results" at bounding box center [697, 348] width 741 height 37
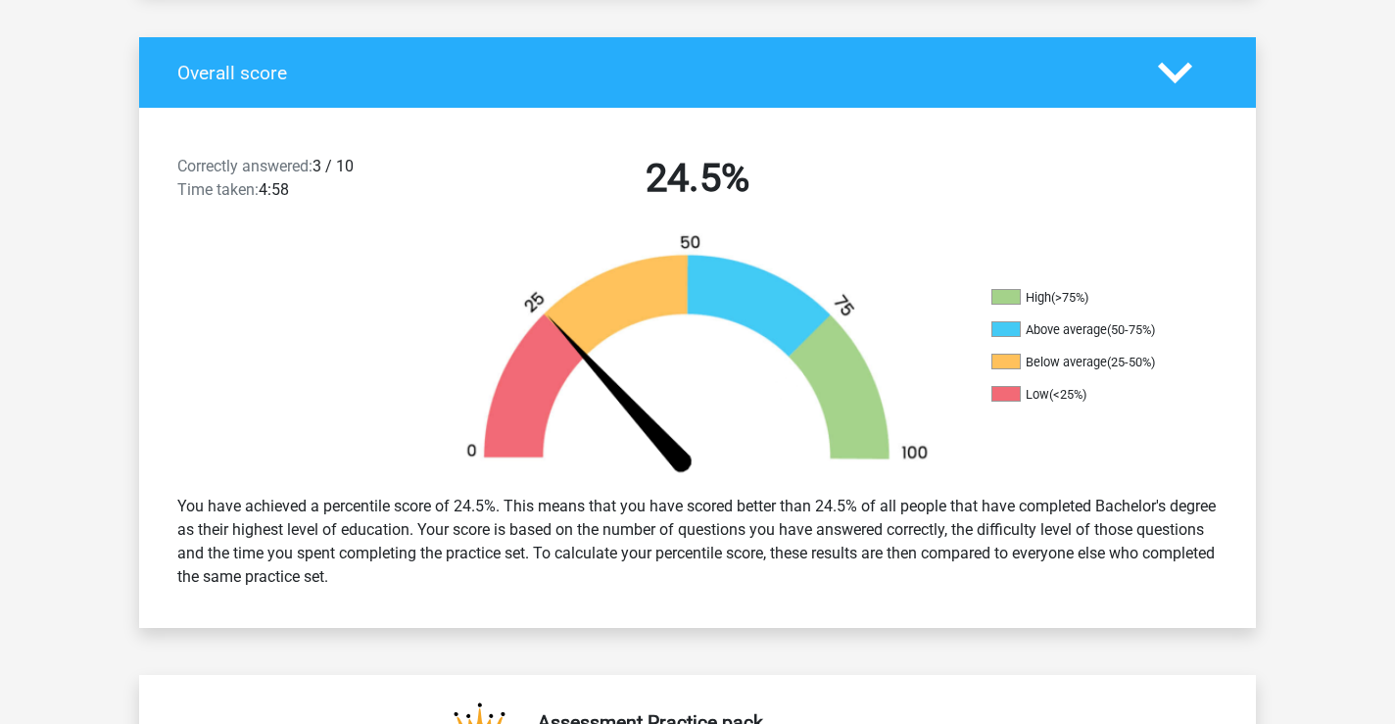
scroll to position [395, 0]
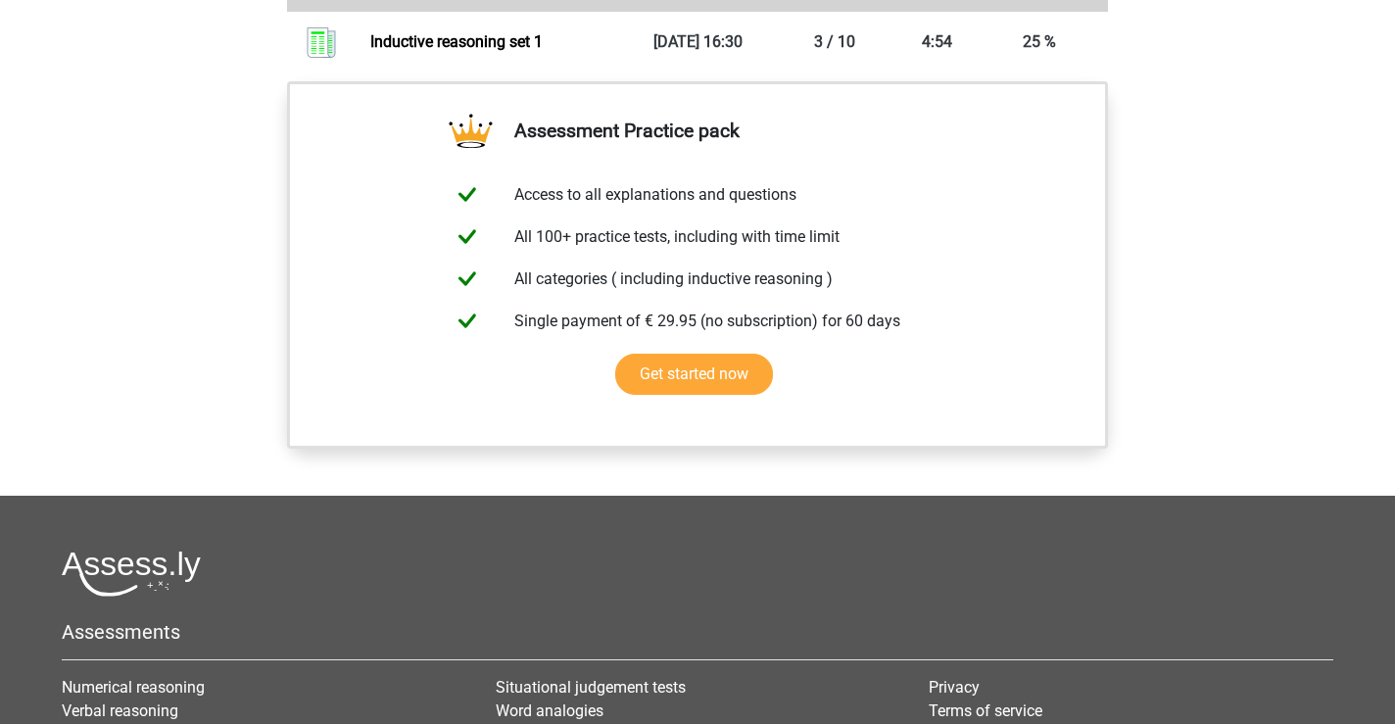
scroll to position [1484, 0]
